Goal: Information Seeking & Learning: Learn about a topic

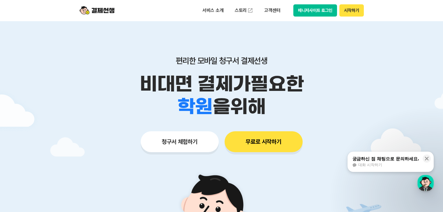
click at [305, 9] on button "매니저사이트 로그인" at bounding box center [315, 10] width 44 height 12
click at [319, 8] on button "매니저사이트 로그인" at bounding box center [315, 10] width 44 height 12
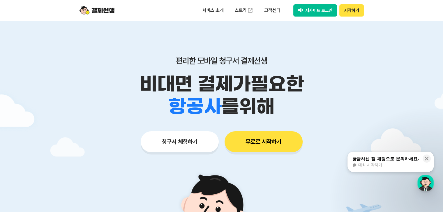
click at [299, 12] on button "매니저사이트 로그인" at bounding box center [315, 10] width 44 height 12
click at [310, 10] on button "매니저사이트 로그인" at bounding box center [315, 10] width 44 height 12
click at [346, 10] on button "시작하기" at bounding box center [351, 10] width 24 height 12
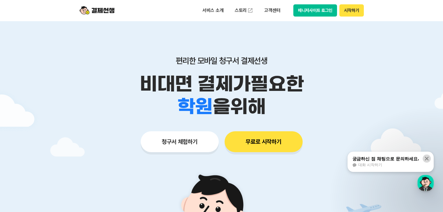
click at [426, 161] on icon at bounding box center [427, 159] width 6 height 6
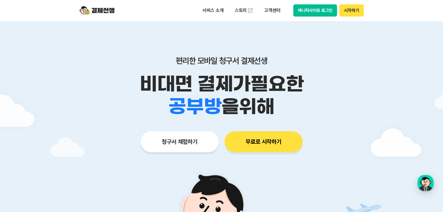
click at [306, 10] on button "매니저사이트 로그인" at bounding box center [315, 10] width 44 height 12
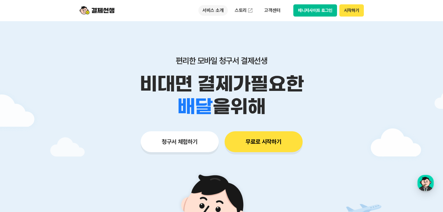
click at [208, 11] on p "서비스 소개" at bounding box center [212, 10] width 29 height 10
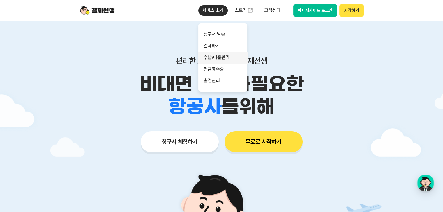
click at [212, 59] on link "수납/매출관리" at bounding box center [222, 58] width 49 height 12
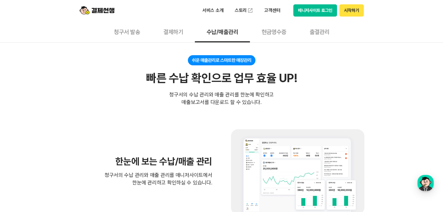
scroll to position [29, 0]
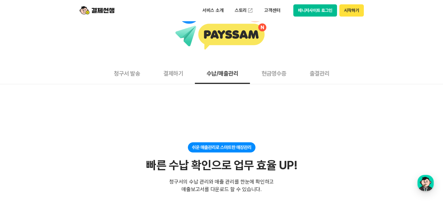
click at [121, 73] on button "청구서 발송" at bounding box center [126, 74] width 49 height 22
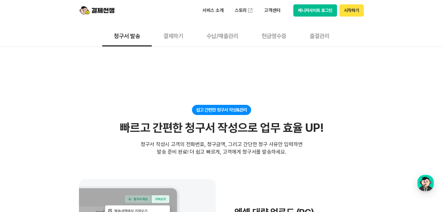
scroll to position [146, 0]
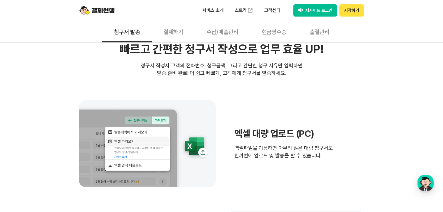
click at [326, 32] on button "출결관리" at bounding box center [319, 32] width 43 height 22
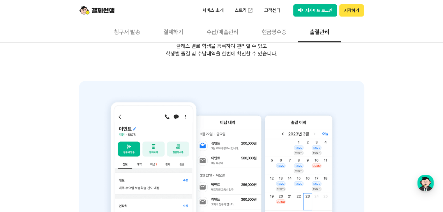
scroll to position [175, 0]
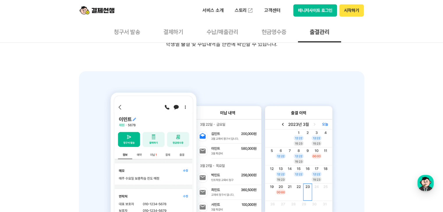
scroll to position [146, 0]
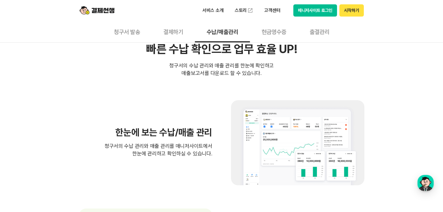
scroll to position [29, 0]
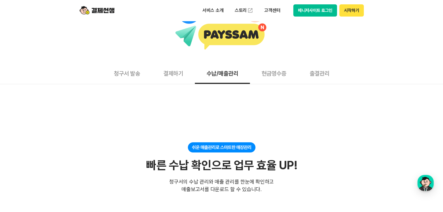
click at [311, 7] on button "매니저사이트 로그인" at bounding box center [315, 10] width 44 height 12
click at [241, 8] on link "스토리" at bounding box center [244, 11] width 27 height 12
click at [281, 75] on button "현금영수증" at bounding box center [274, 74] width 48 height 22
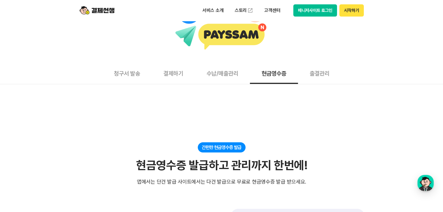
click at [177, 75] on button "결제하기" at bounding box center [173, 74] width 43 height 22
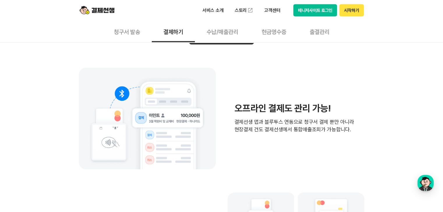
scroll to position [1252, 0]
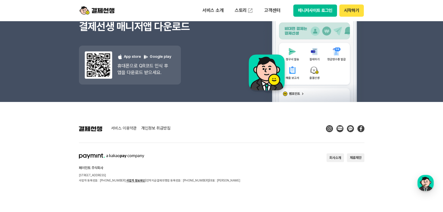
scroll to position [29, 0]
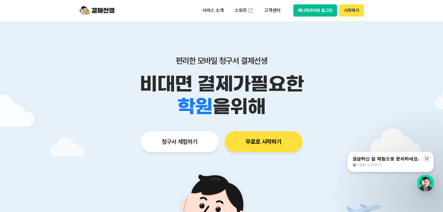
click at [311, 14] on button "매니저사이트 로그인" at bounding box center [315, 10] width 44 height 12
